Goal: Task Accomplishment & Management: Manage account settings

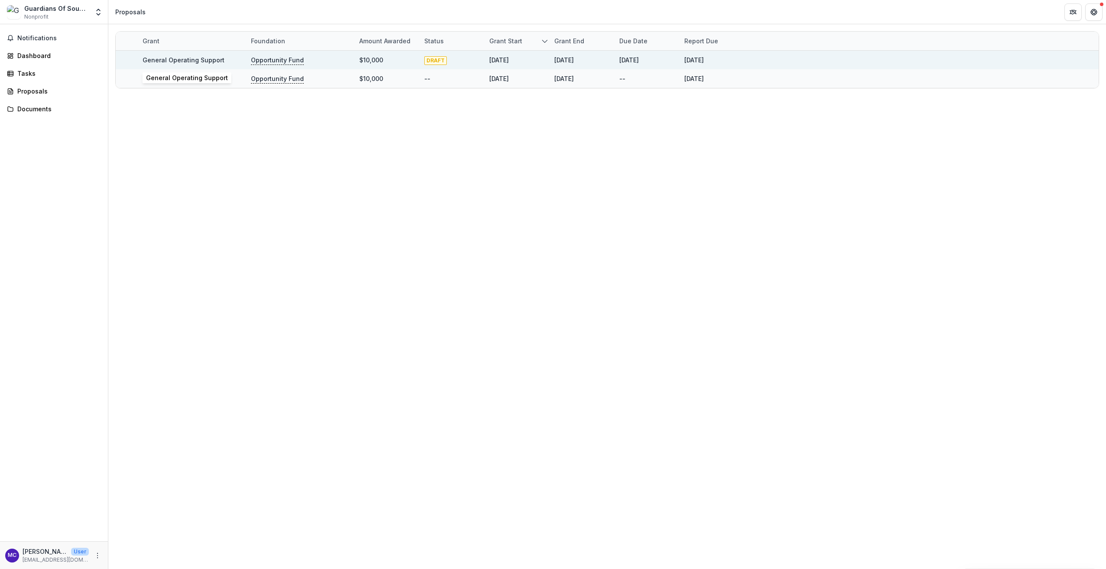
click at [192, 59] on link "General Operating Support" at bounding box center [184, 59] width 82 height 7
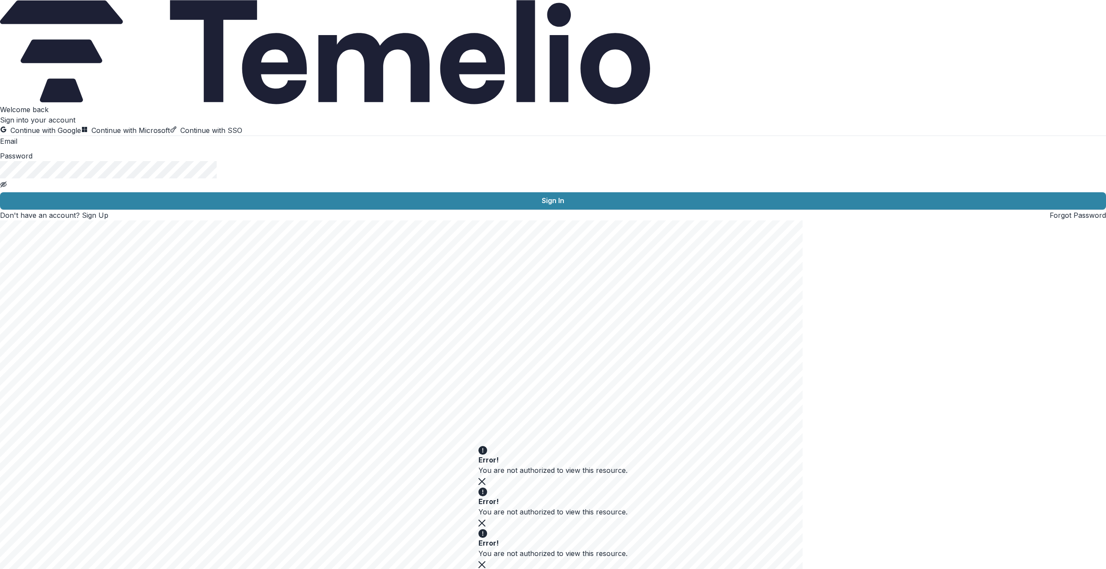
type input "**********"
click at [5, 186] on icon "Toggle password visibility" at bounding box center [3, 183] width 4 height 3
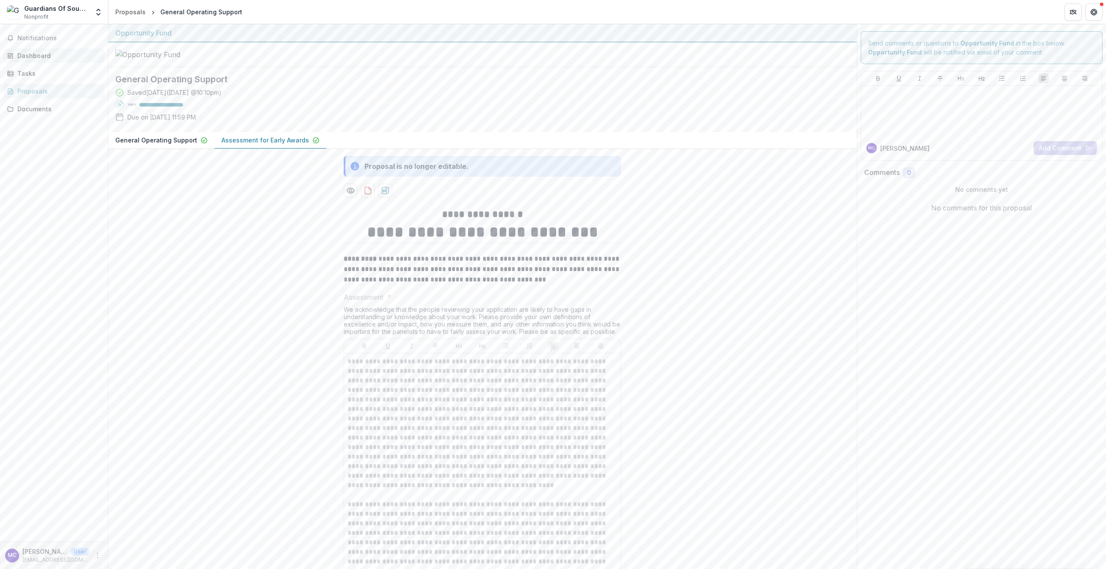
click at [44, 55] on div "Dashboard" at bounding box center [57, 55] width 80 height 9
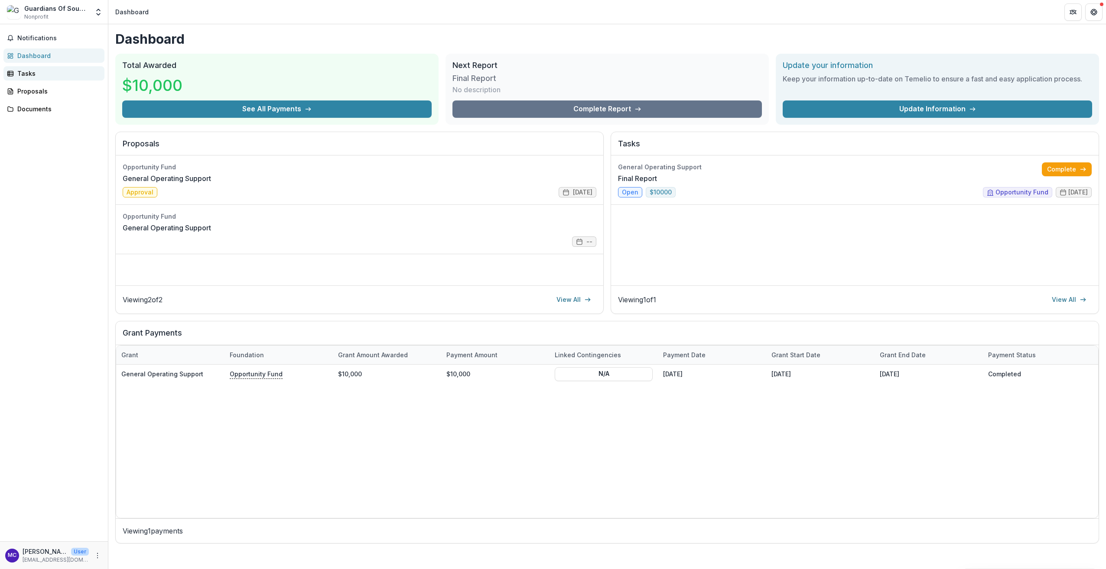
click at [44, 73] on div "Tasks" at bounding box center [57, 73] width 80 height 9
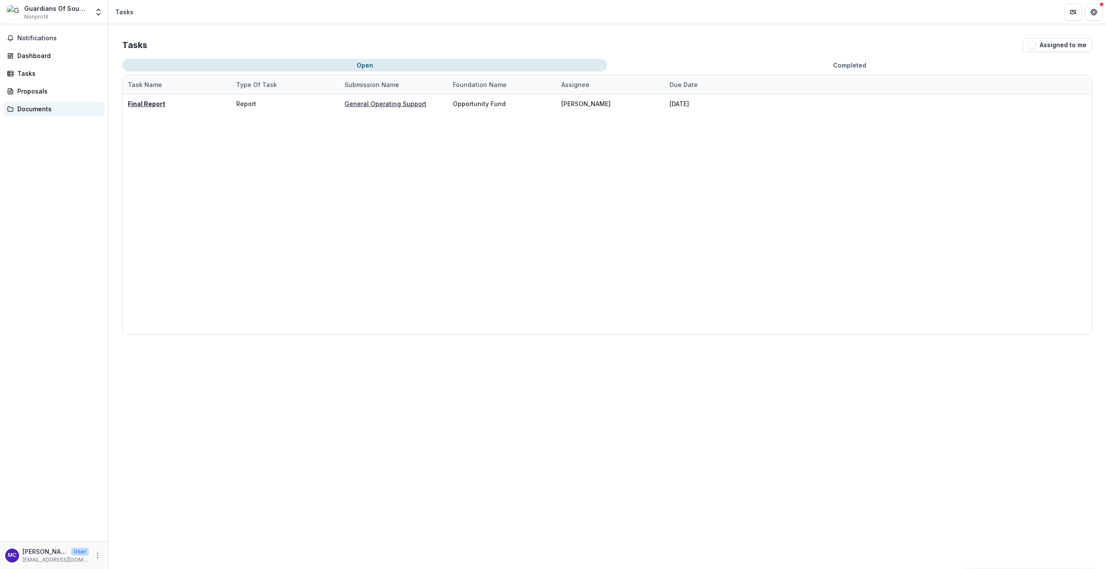
click at [42, 108] on div "Documents" at bounding box center [57, 108] width 80 height 9
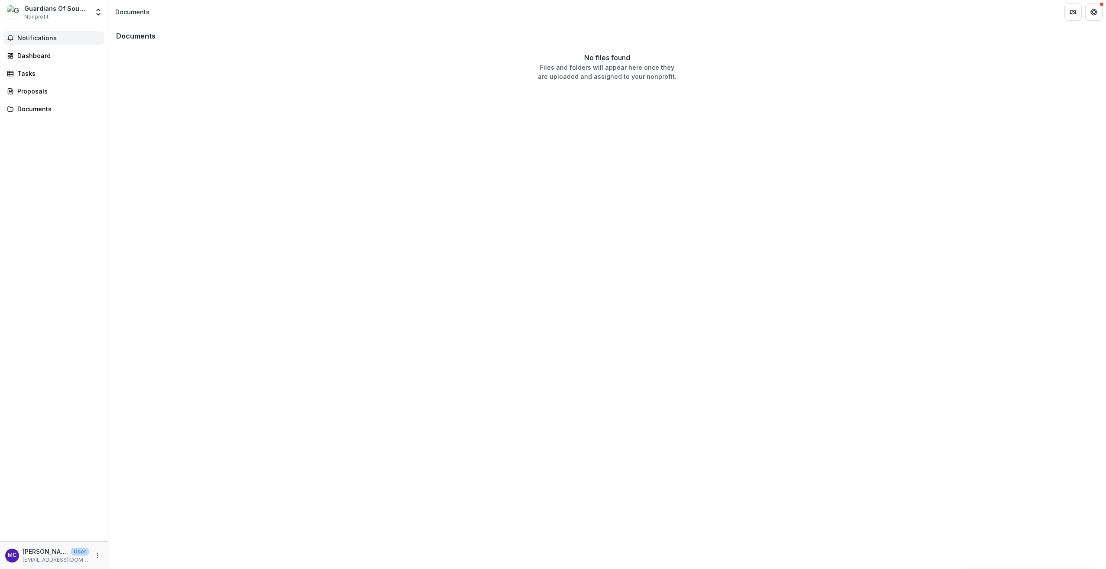
click at [32, 36] on span "Notifications" at bounding box center [59, 38] width 84 height 7
click at [29, 58] on div "Dashboard" at bounding box center [57, 55] width 80 height 9
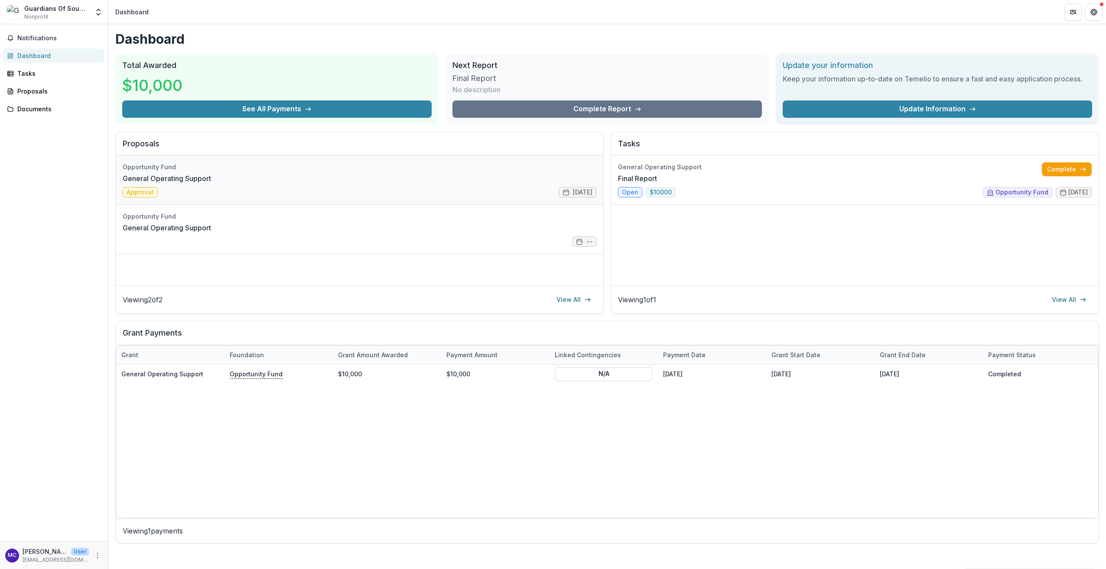
click at [150, 184] on link "General Operating Support" at bounding box center [167, 178] width 88 height 10
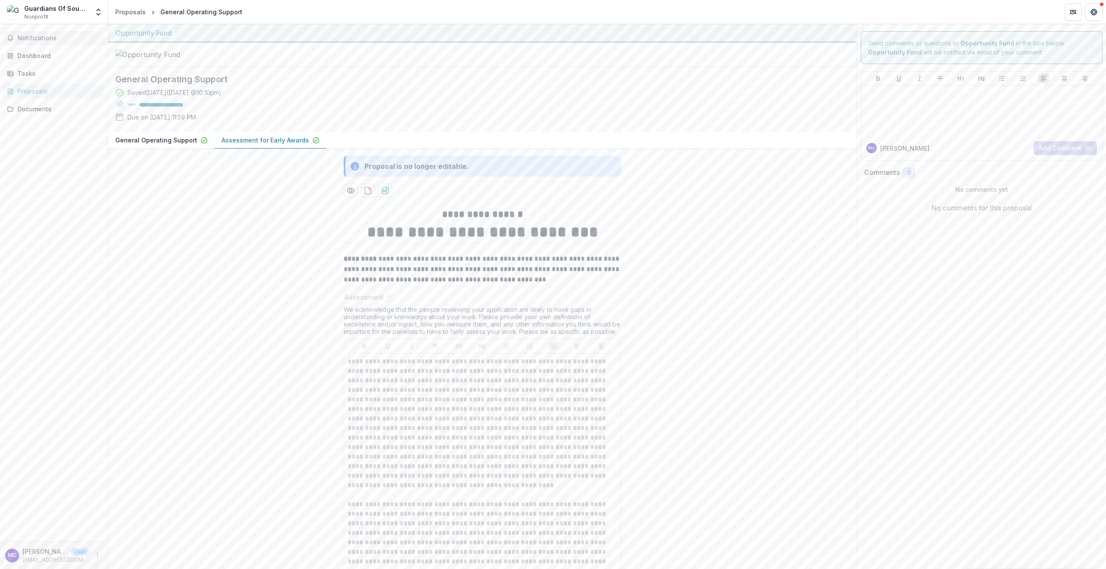
click at [38, 38] on span "Notifications" at bounding box center [59, 38] width 84 height 7
click at [35, 104] on link "Documents" at bounding box center [53, 109] width 101 height 14
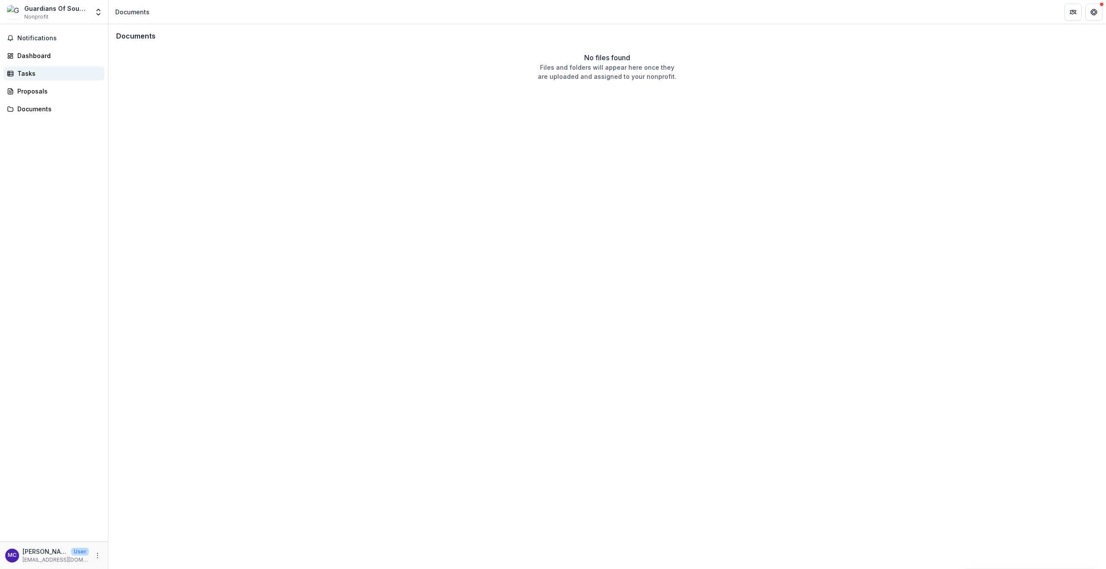
click at [29, 73] on div "Tasks" at bounding box center [57, 73] width 80 height 9
